Goal: Task Accomplishment & Management: Manage account settings

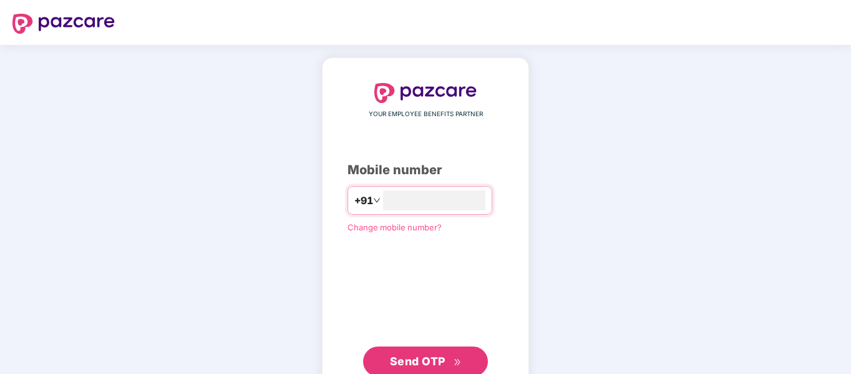
type input "**********"
click at [421, 355] on span "Send OTP" at bounding box center [418, 359] width 56 height 13
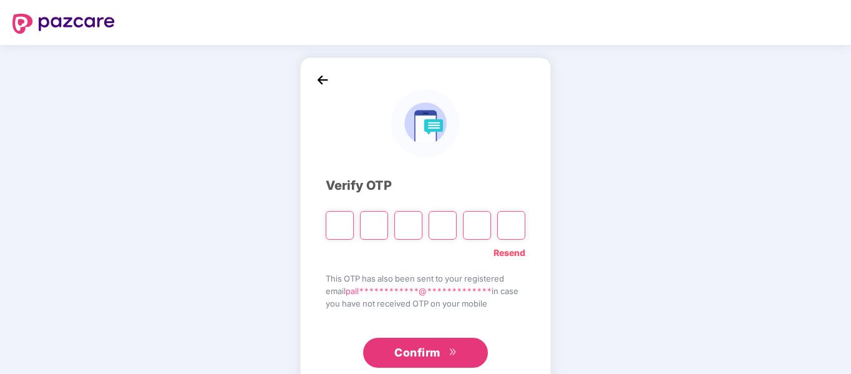
type input "*"
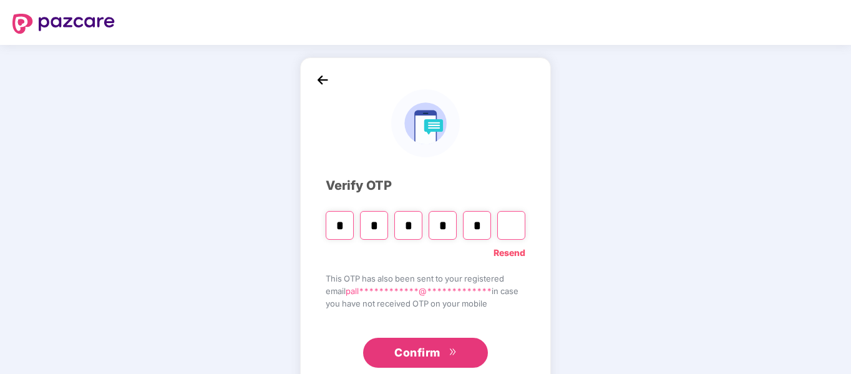
type input "*"
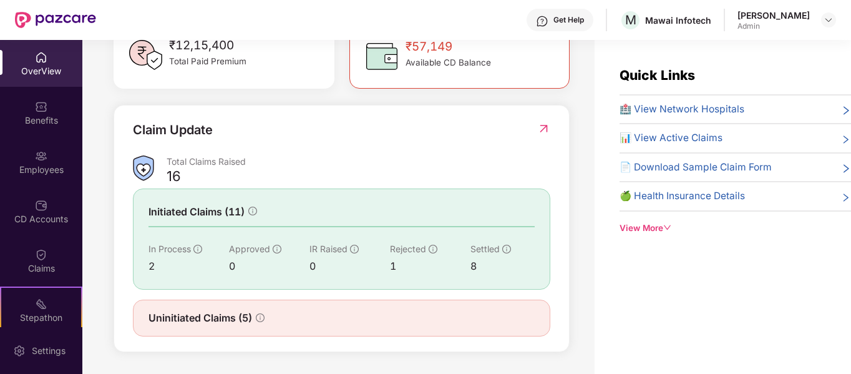
scroll to position [391, 0]
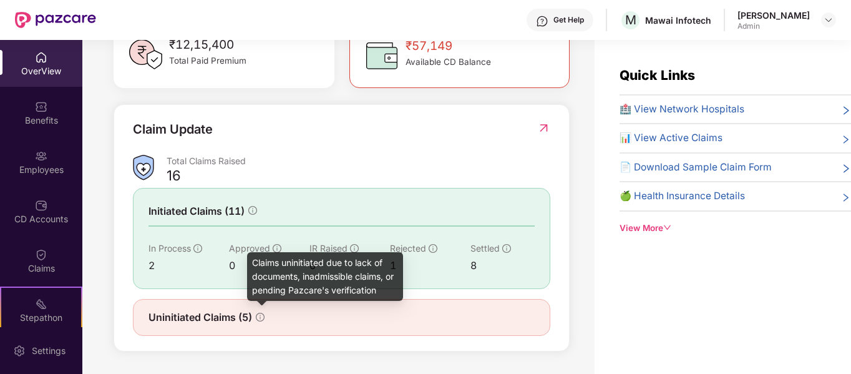
click at [260, 318] on icon "info-circle" at bounding box center [260, 317] width 1 height 4
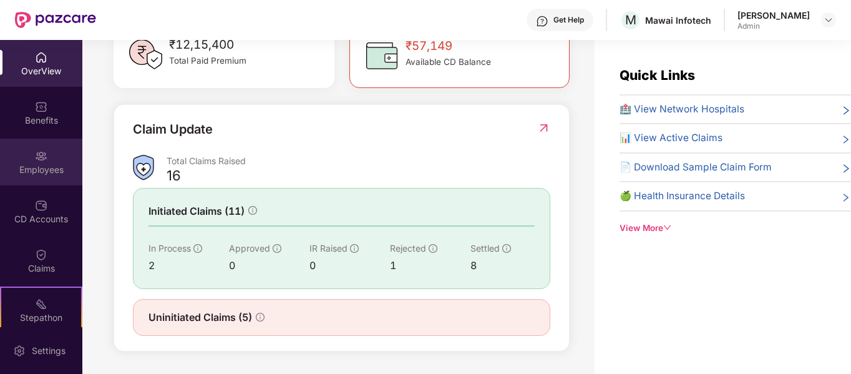
click at [47, 164] on div "Employees" at bounding box center [41, 170] width 82 height 12
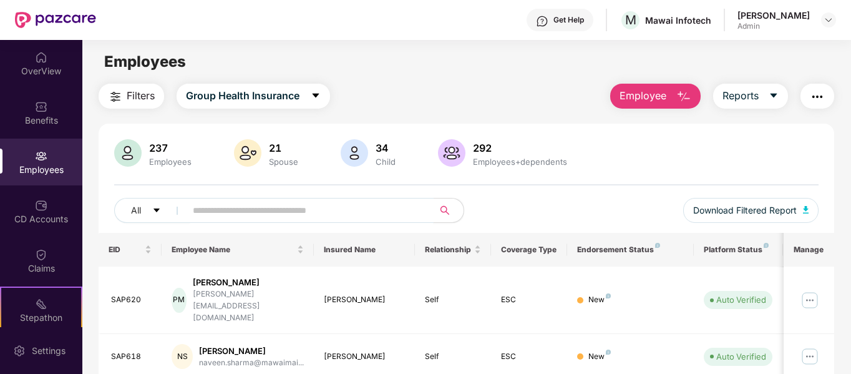
click at [376, 200] on span at bounding box center [306, 210] width 256 height 25
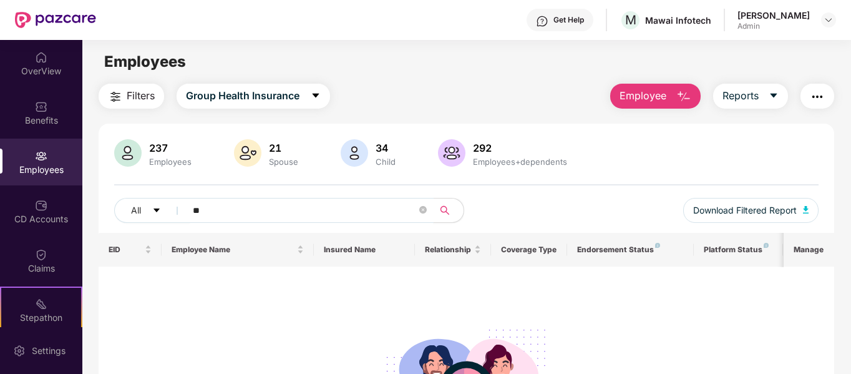
type input "*"
